Goal: Transaction & Acquisition: Purchase product/service

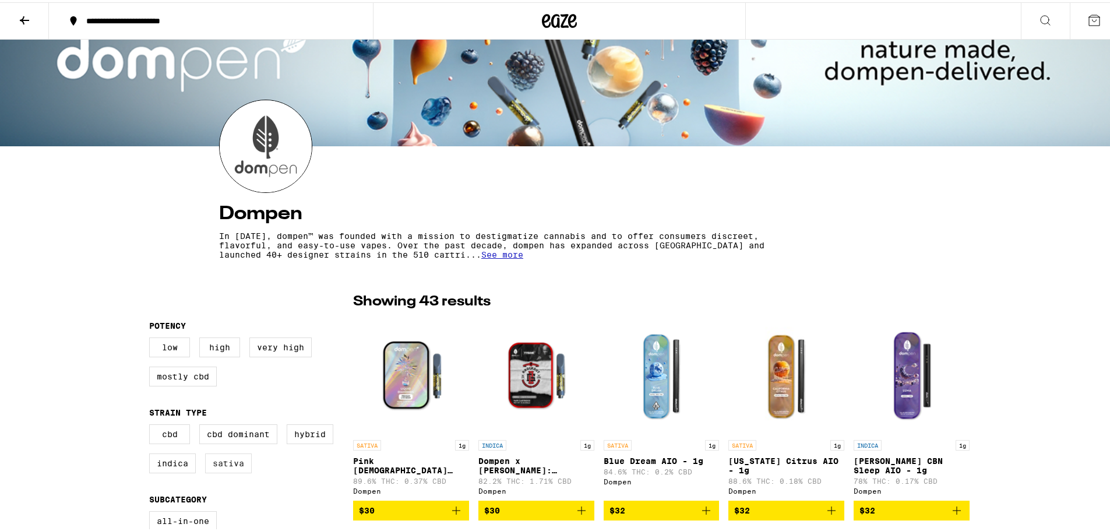
click at [220, 466] on label "Sativa" at bounding box center [228, 461] width 47 height 20
click at [152, 424] on input "Sativa" at bounding box center [152, 424] width 1 height 1
checkbox input "true"
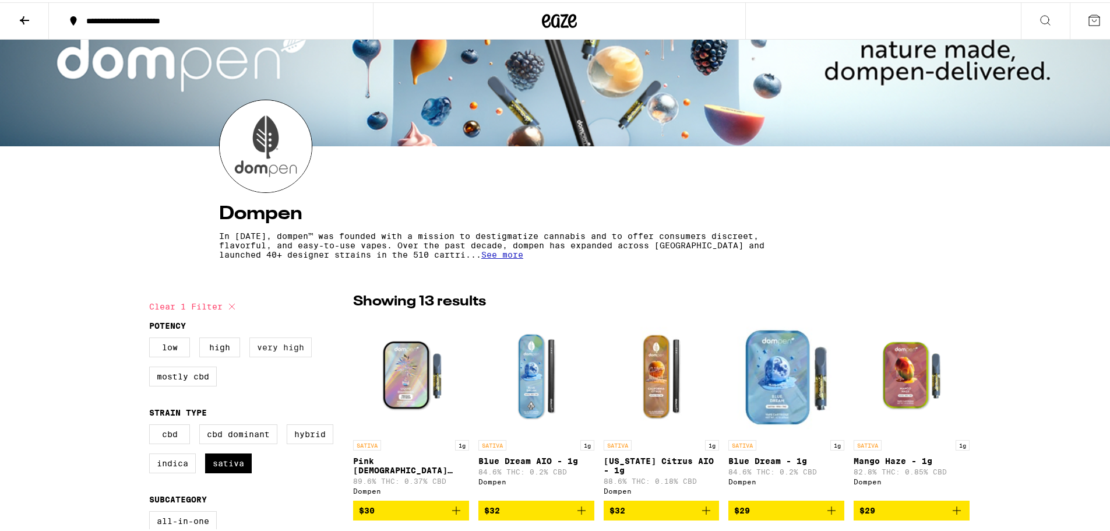
click at [300, 347] on label "Very High" at bounding box center [280, 345] width 62 height 20
click at [152, 337] on input "Very High" at bounding box center [152, 337] width 1 height 1
checkbox input "true"
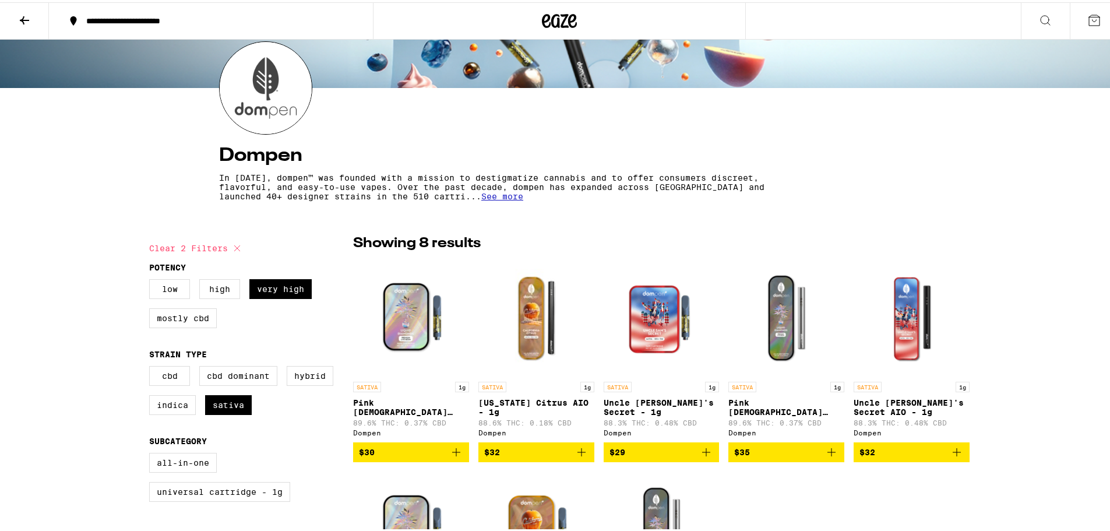
scroll to position [175, 0]
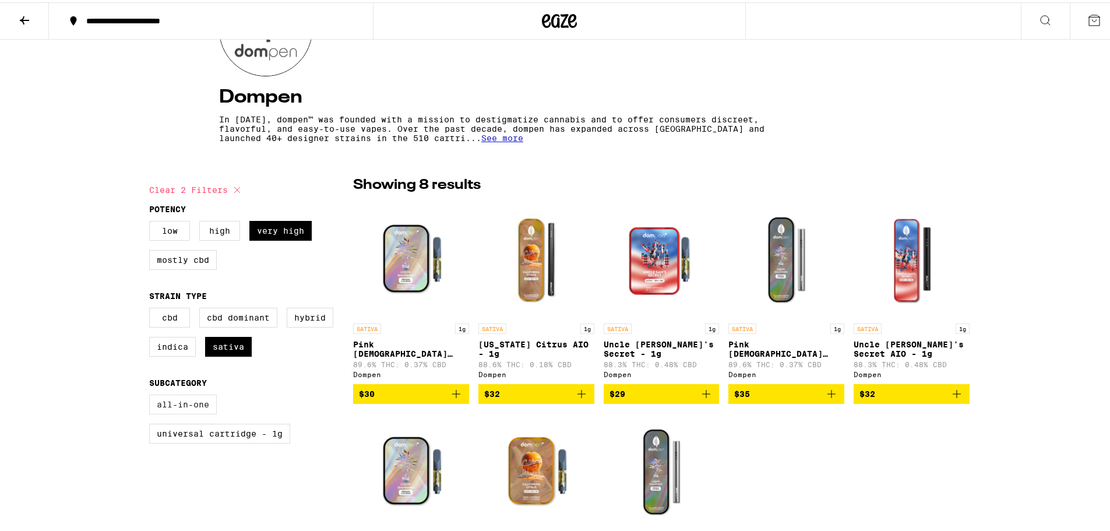
click at [188, 411] on label "All-In-One" at bounding box center [183, 402] width 68 height 20
click at [152, 395] on input "All-In-One" at bounding box center [152, 394] width 1 height 1
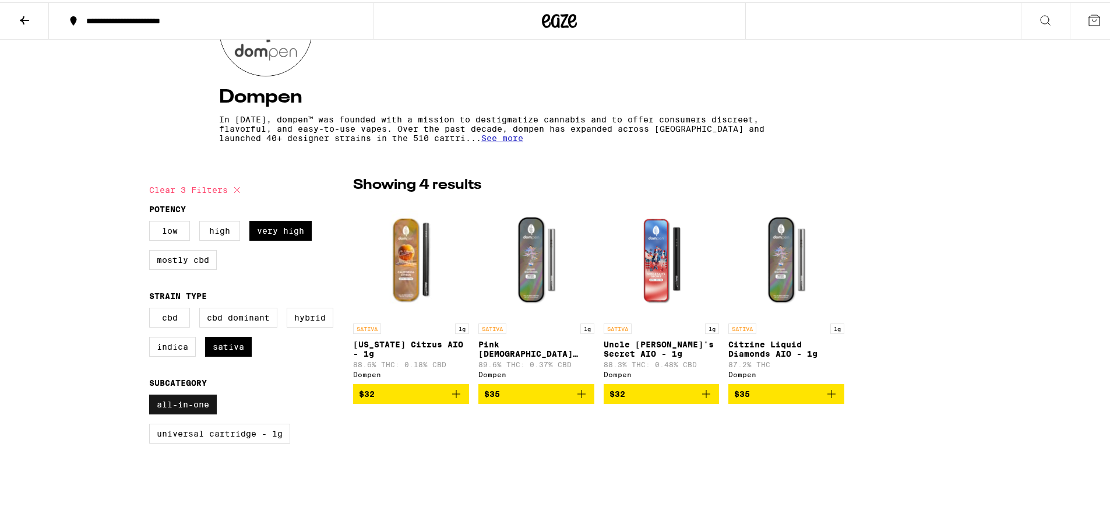
click at [188, 411] on label "All-In-One" at bounding box center [183, 402] width 68 height 20
click at [152, 395] on input "All-In-One" at bounding box center [152, 394] width 1 height 1
checkbox input "false"
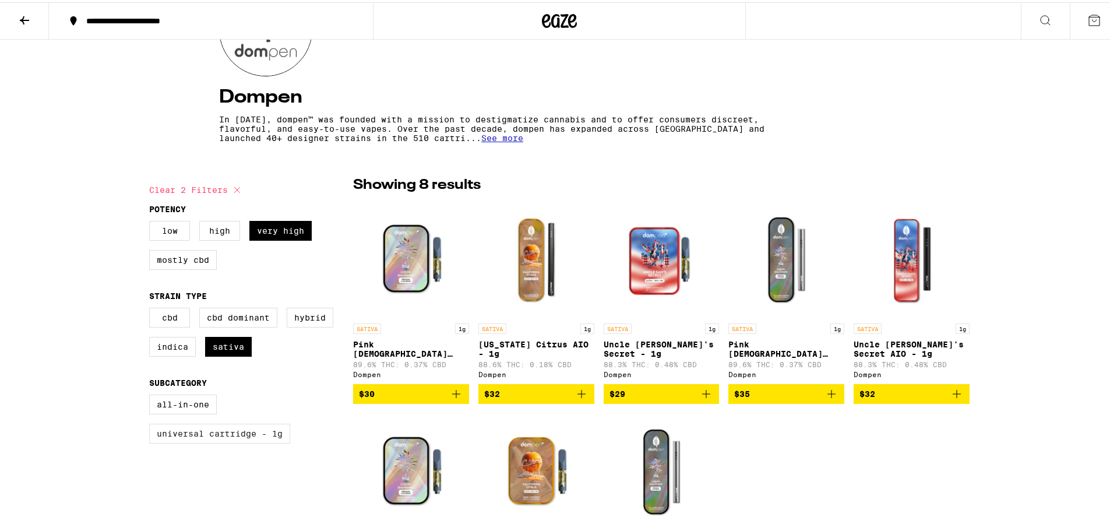
click at [231, 441] on label "Universal Cartridge - 1g" at bounding box center [219, 431] width 141 height 20
click at [152, 395] on input "Universal Cartridge - 1g" at bounding box center [152, 394] width 1 height 1
checkbox input "true"
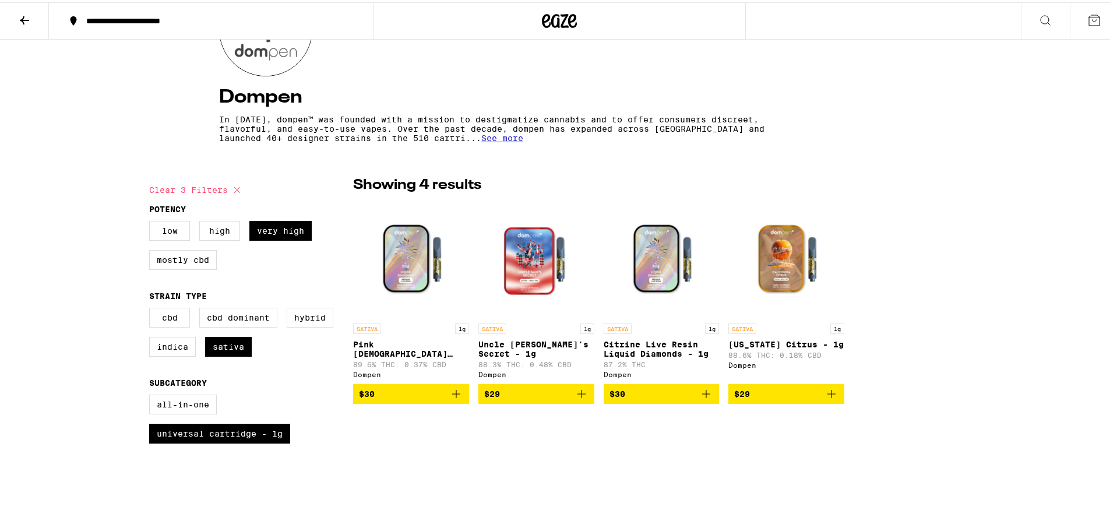
scroll to position [233, 0]
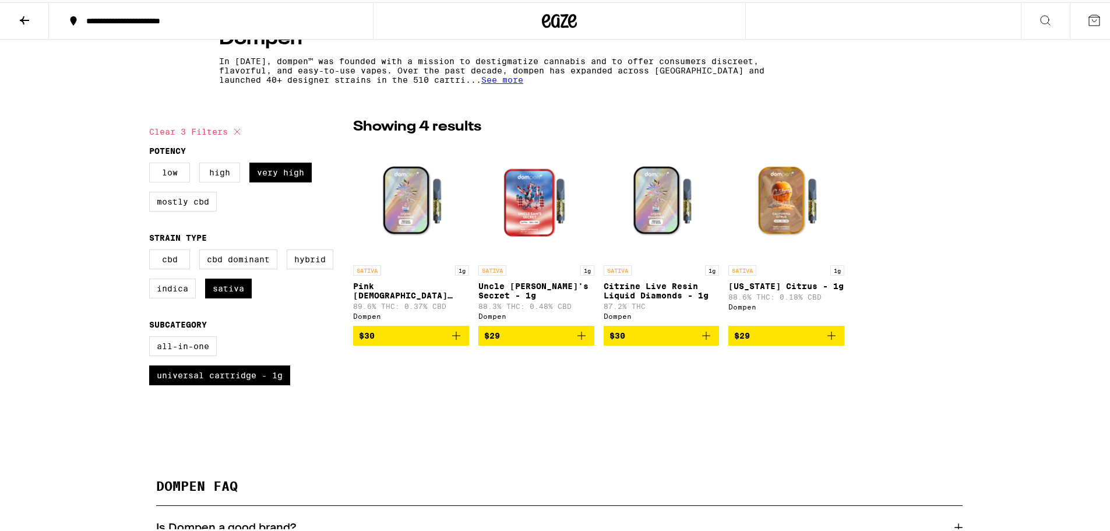
click at [481, 82] on span "See more" at bounding box center [502, 77] width 42 height 9
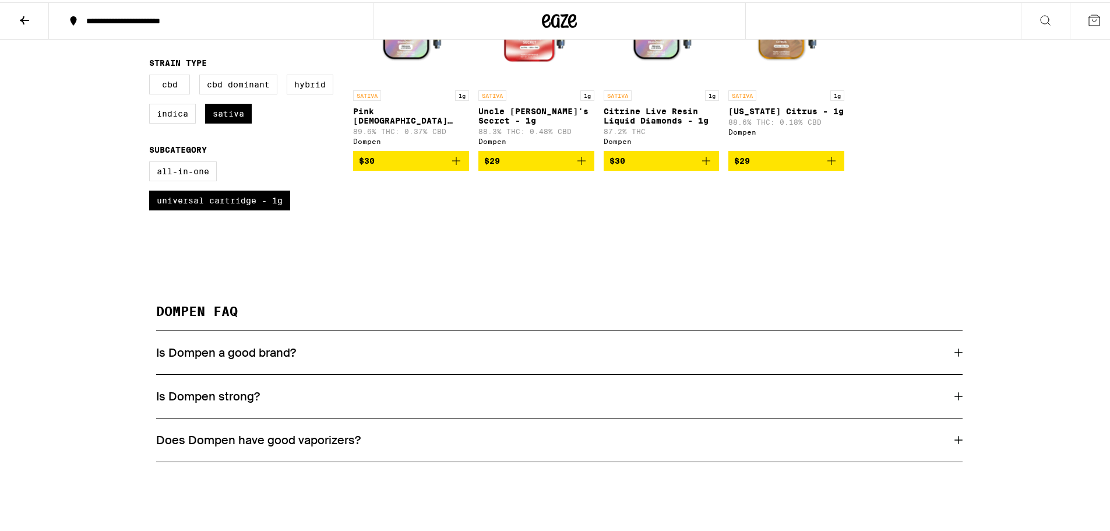
click at [955, 354] on icon at bounding box center [958, 350] width 8 height 8
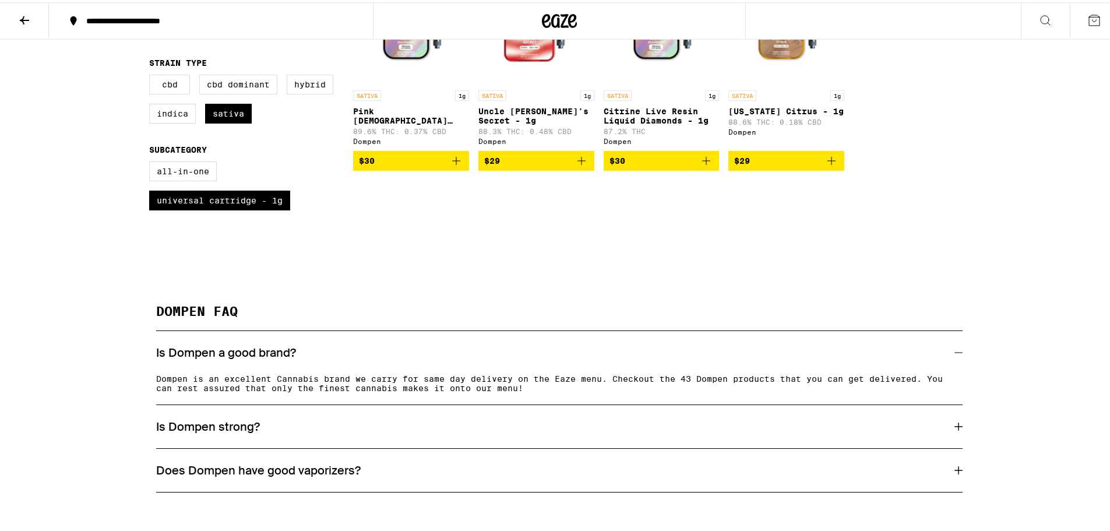
click at [954, 428] on icon at bounding box center [958, 424] width 8 height 8
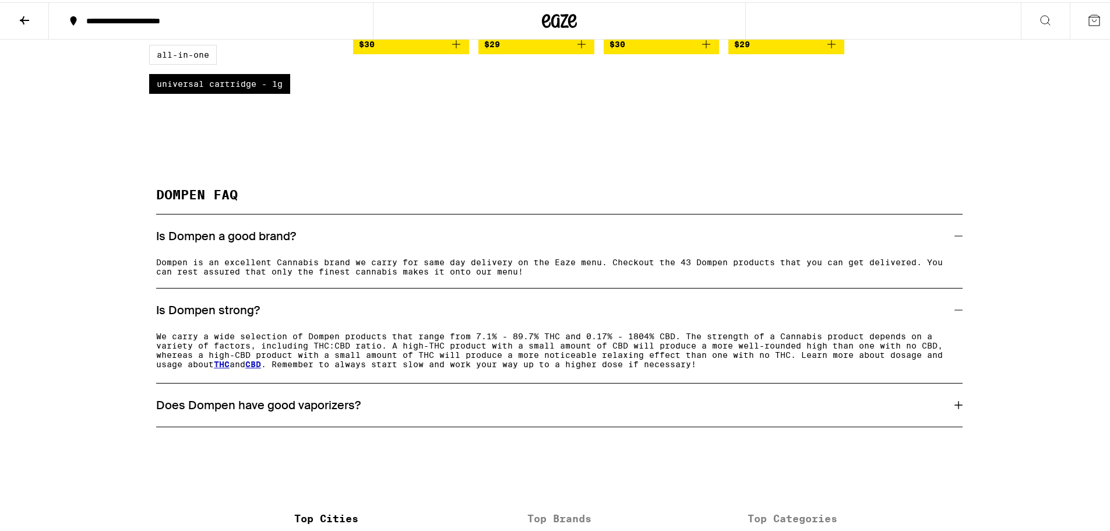
scroll to position [641, 0]
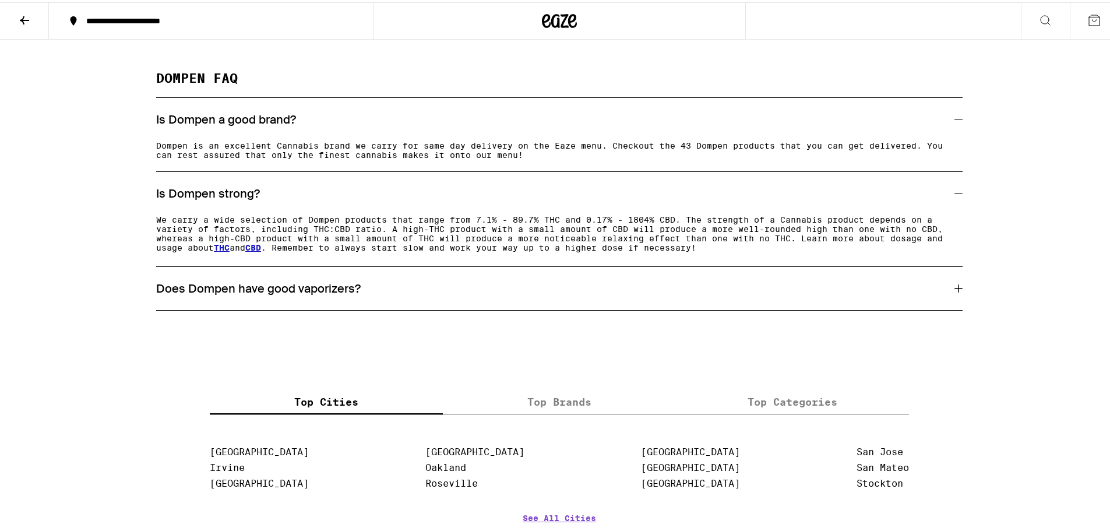
click at [954, 290] on icon at bounding box center [958, 286] width 8 height 8
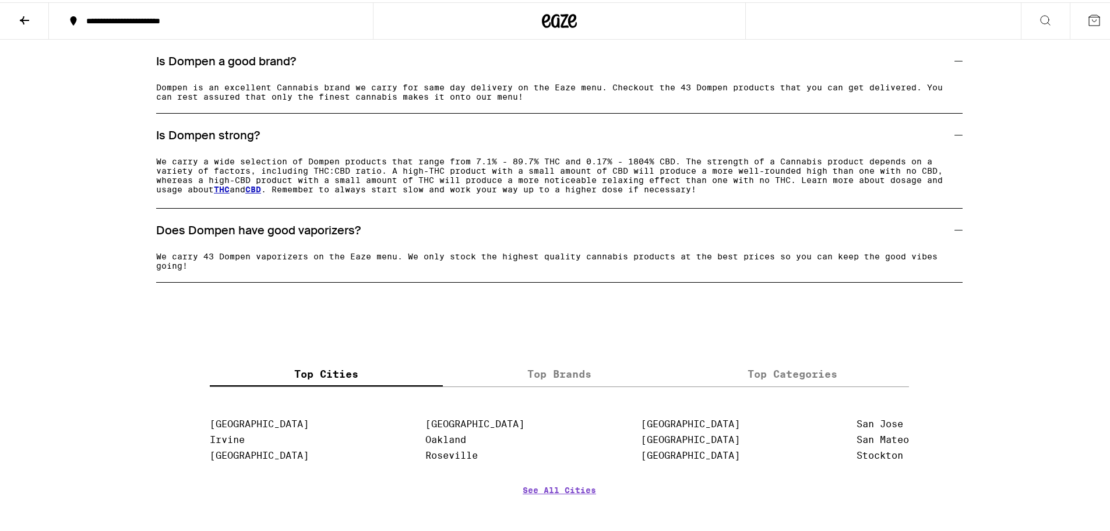
scroll to position [758, 0]
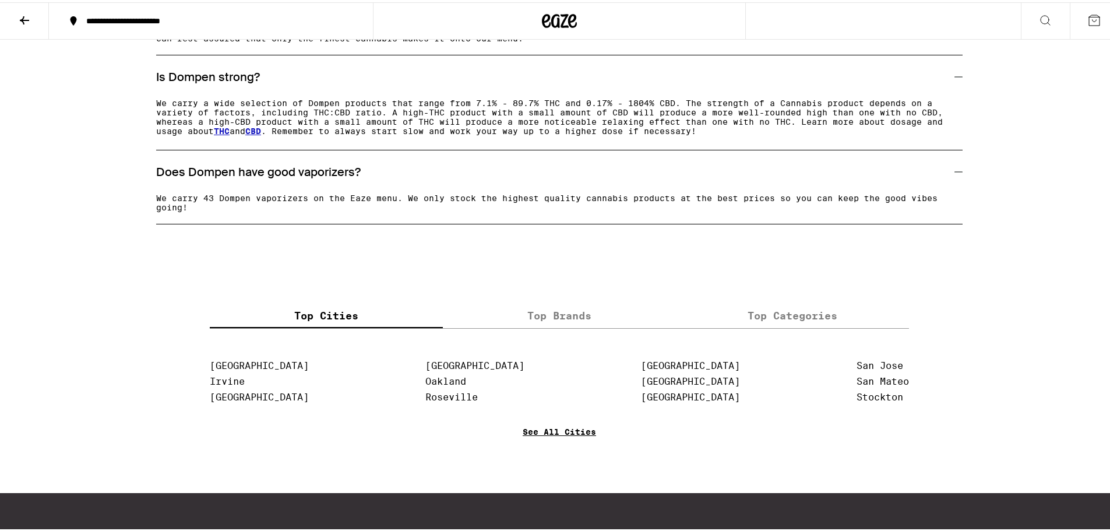
click at [573, 441] on link "See All Cities" at bounding box center [559, 446] width 73 height 43
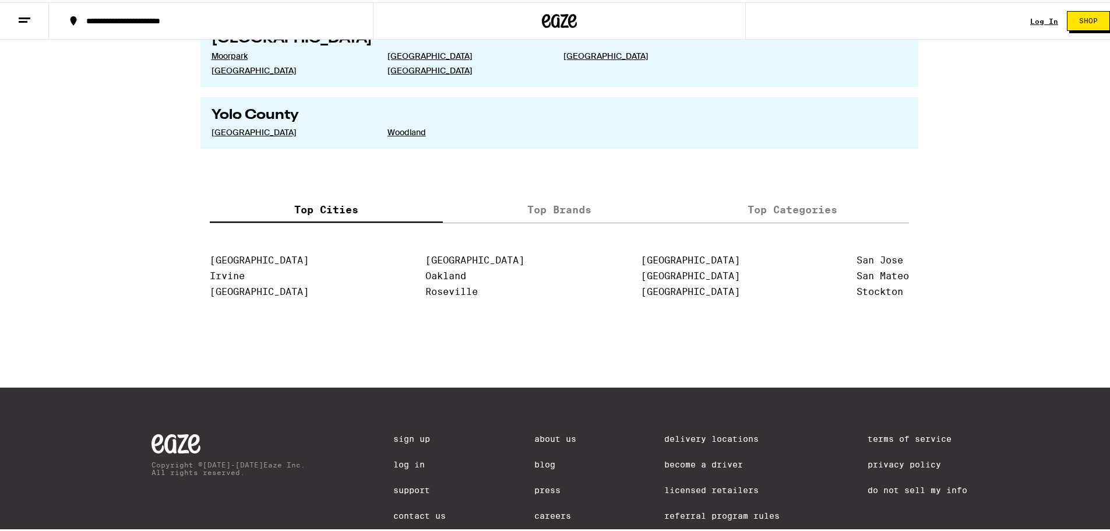
scroll to position [2375, 0]
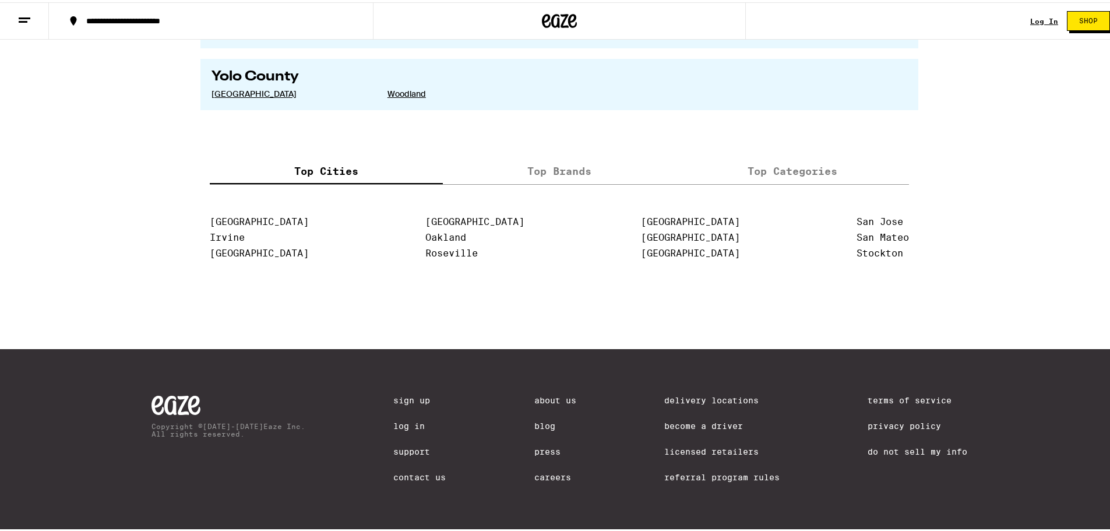
click at [725, 394] on link "Delivery Locations" at bounding box center [721, 397] width 115 height 9
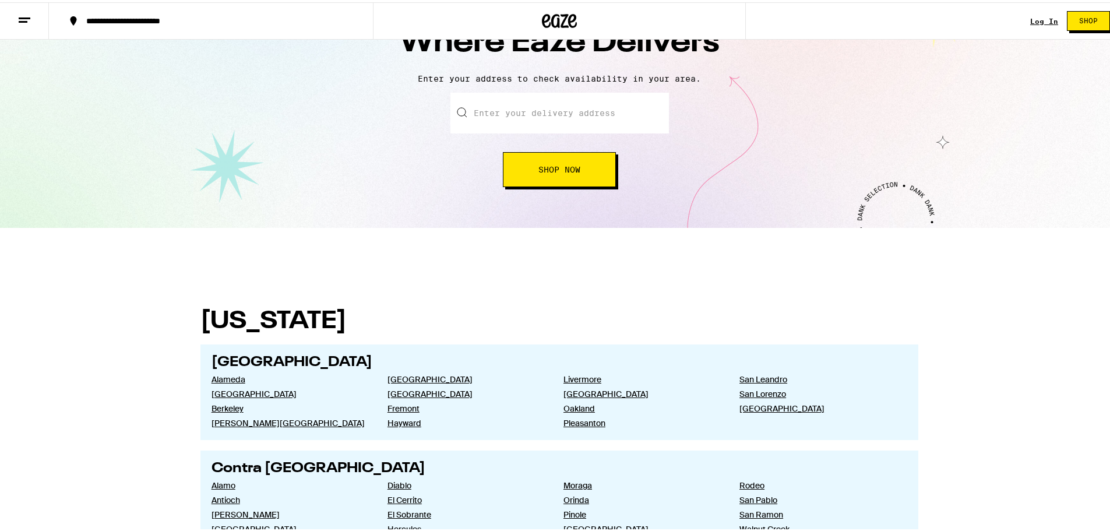
scroll to position [0, 0]
